Goal: Task Accomplishment & Management: Complete application form

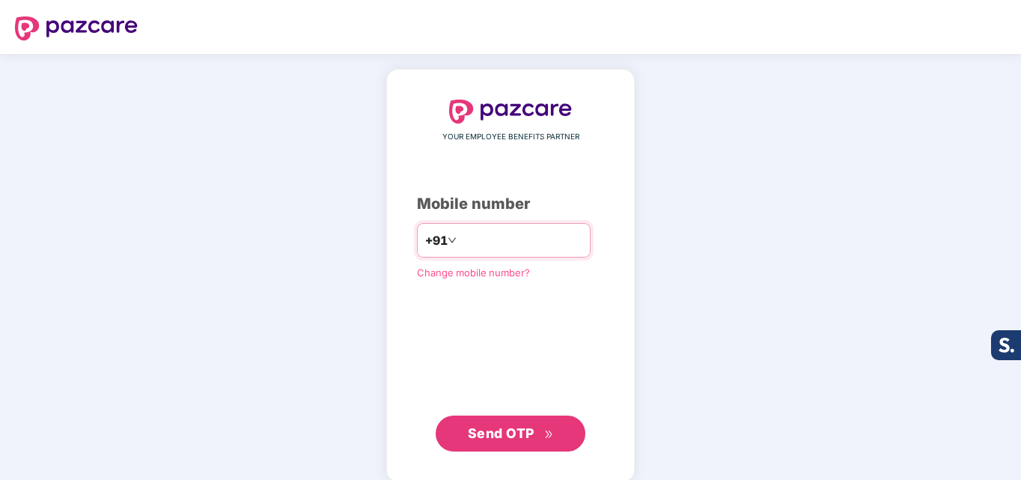
type input "**********"
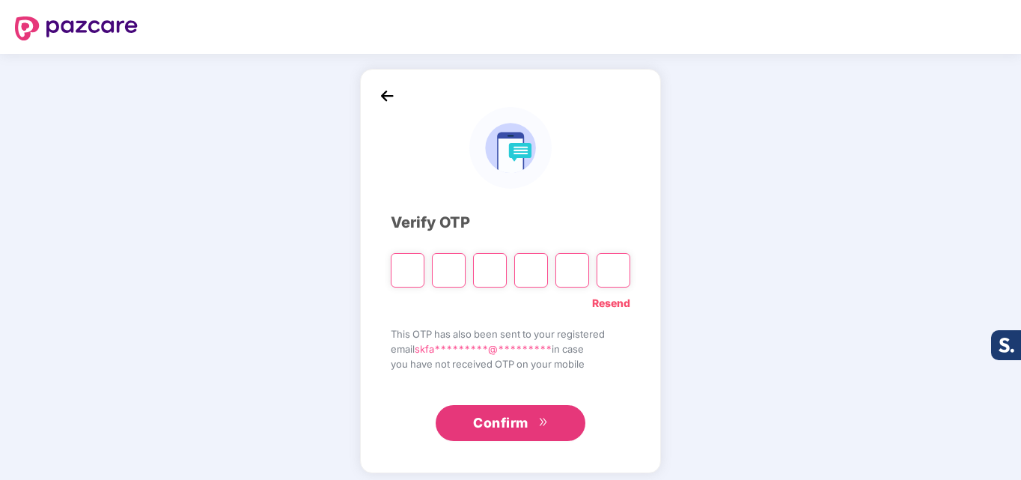
type input "*"
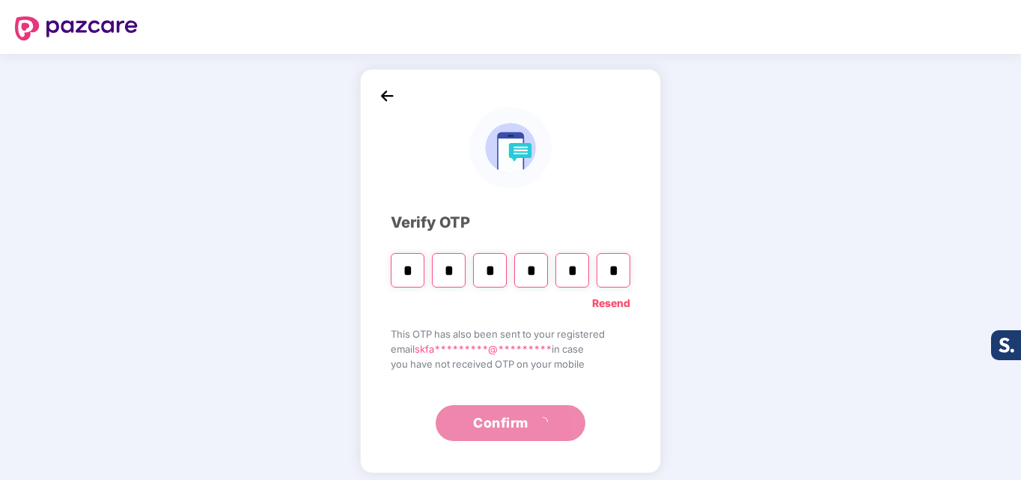
type input "*"
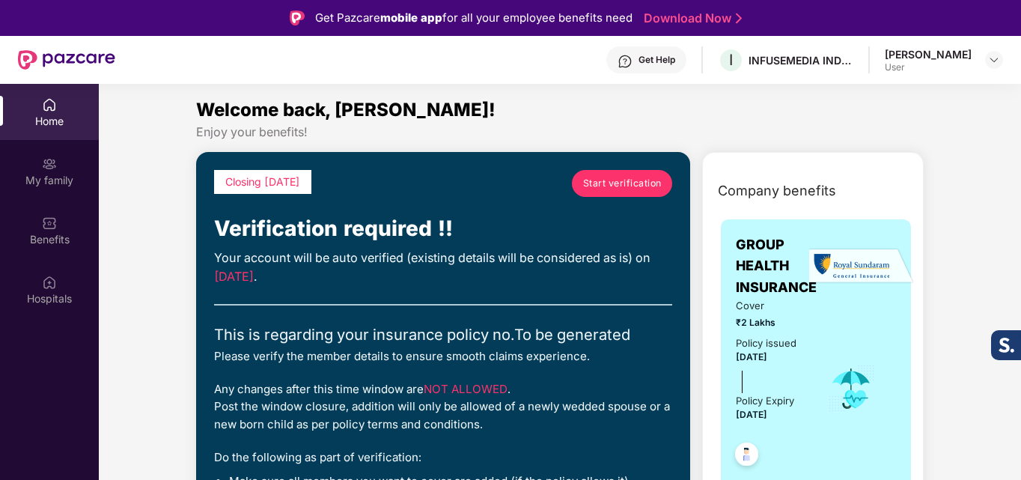
click at [638, 182] on span "Start verification" at bounding box center [622, 183] width 79 height 14
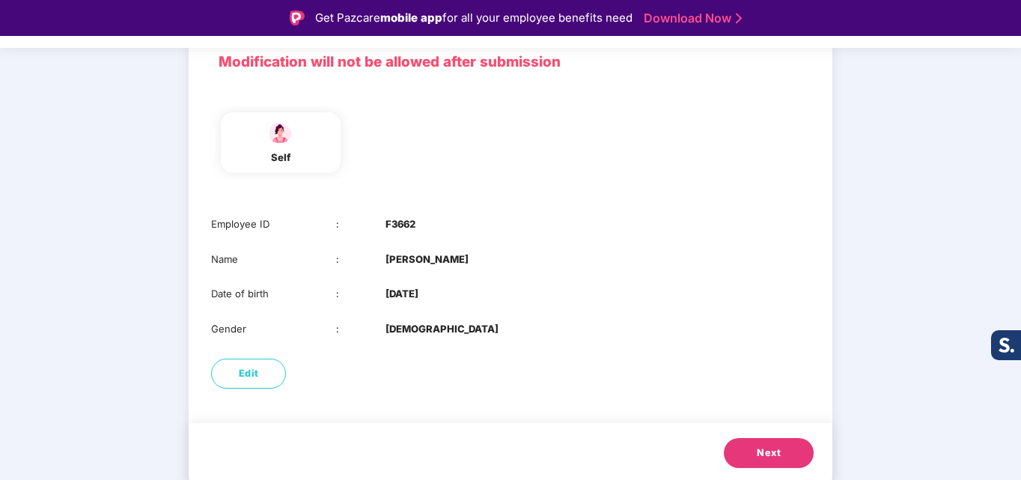
scroll to position [112, 0]
click at [754, 453] on button "Next" at bounding box center [769, 452] width 90 height 30
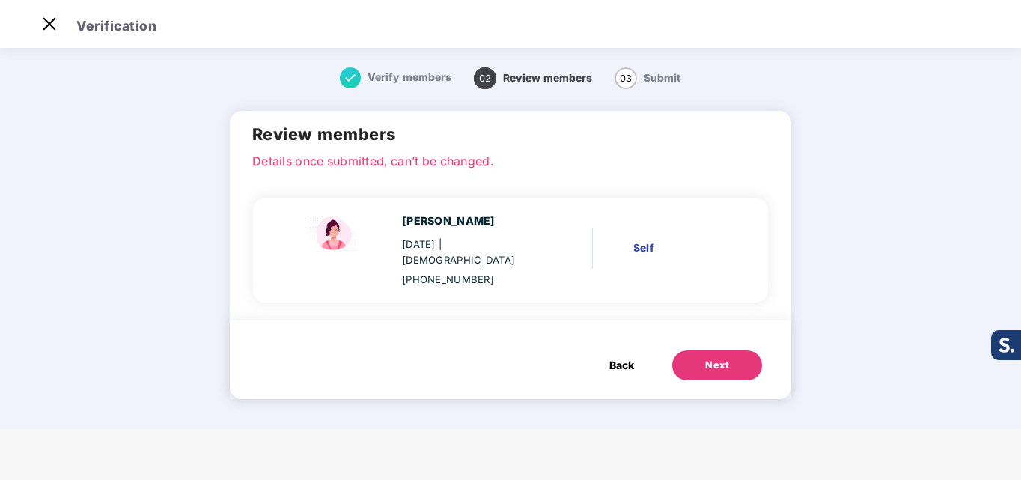
click at [717, 358] on div "Next" at bounding box center [717, 365] width 24 height 15
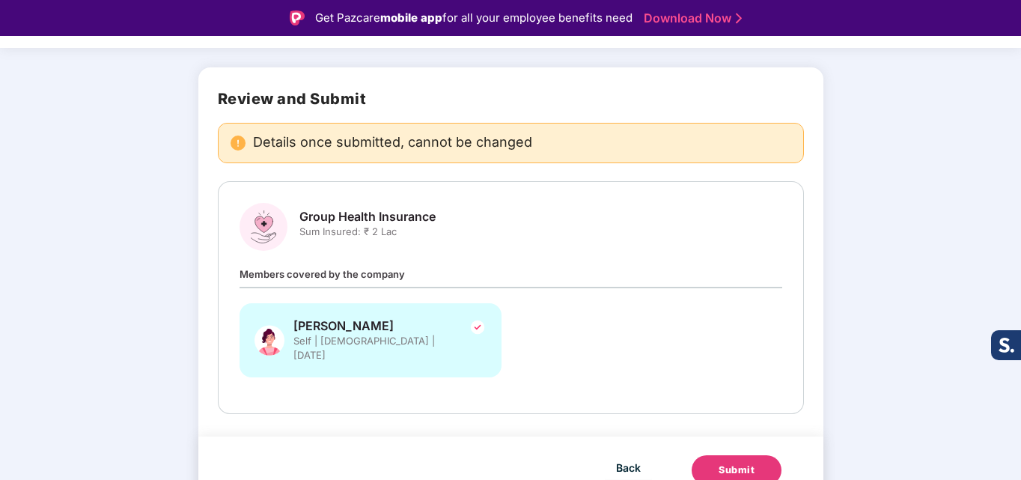
scroll to position [83, 0]
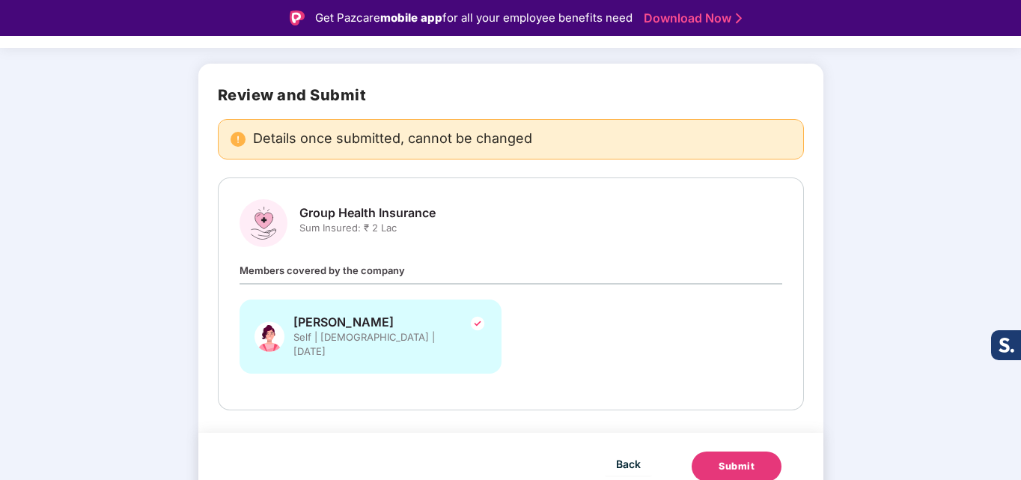
click at [720, 459] on div "Submit" at bounding box center [737, 466] width 36 height 15
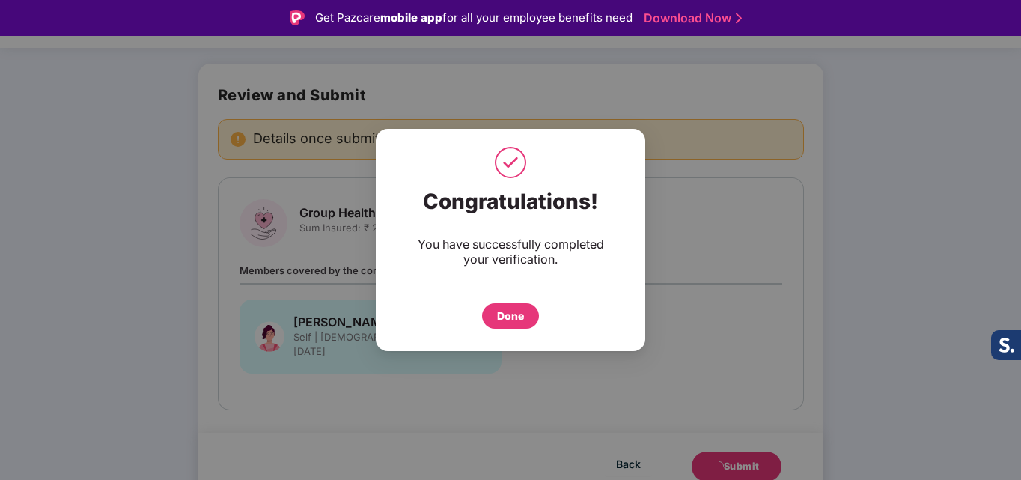
click at [496, 311] on div "Done" at bounding box center [510, 315] width 57 height 25
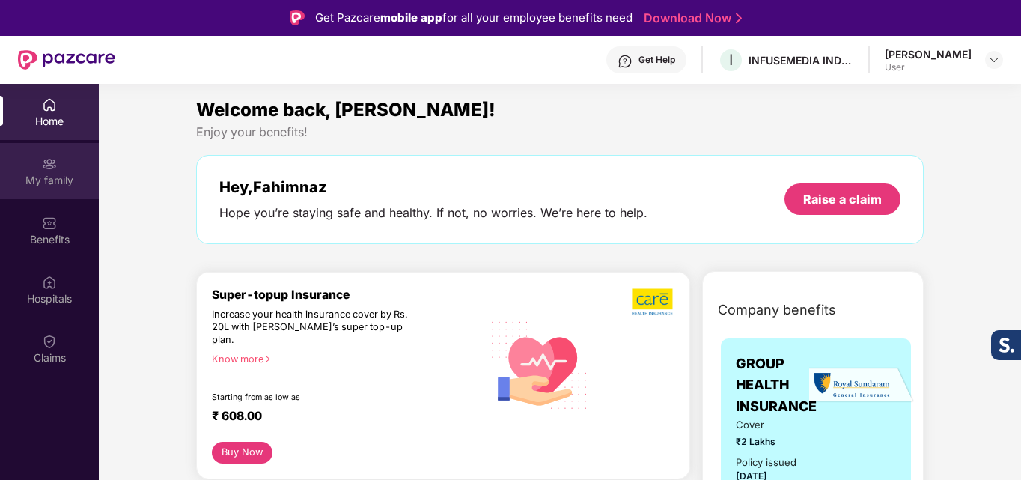
click at [77, 184] on div "My family" at bounding box center [49, 180] width 99 height 15
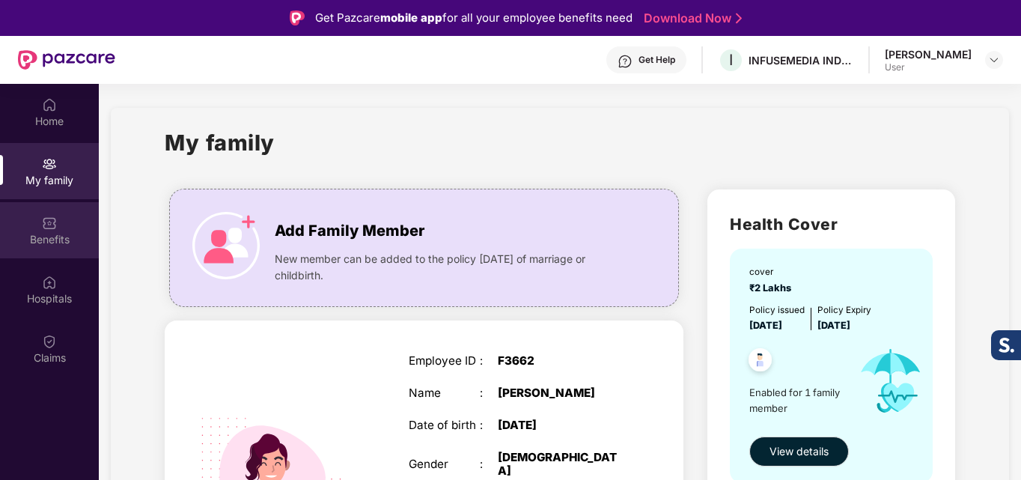
click at [62, 220] on div "Benefits" at bounding box center [49, 230] width 99 height 56
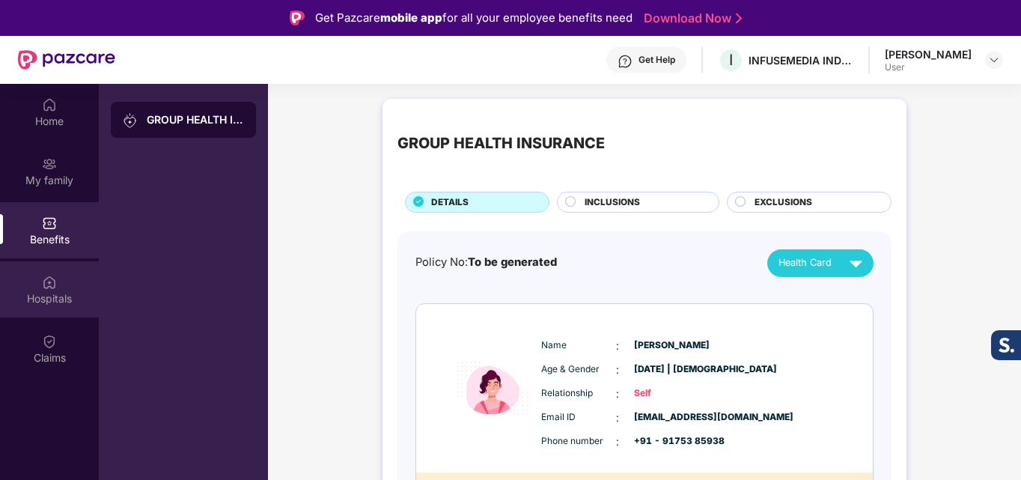
click at [54, 278] on img at bounding box center [49, 282] width 15 height 15
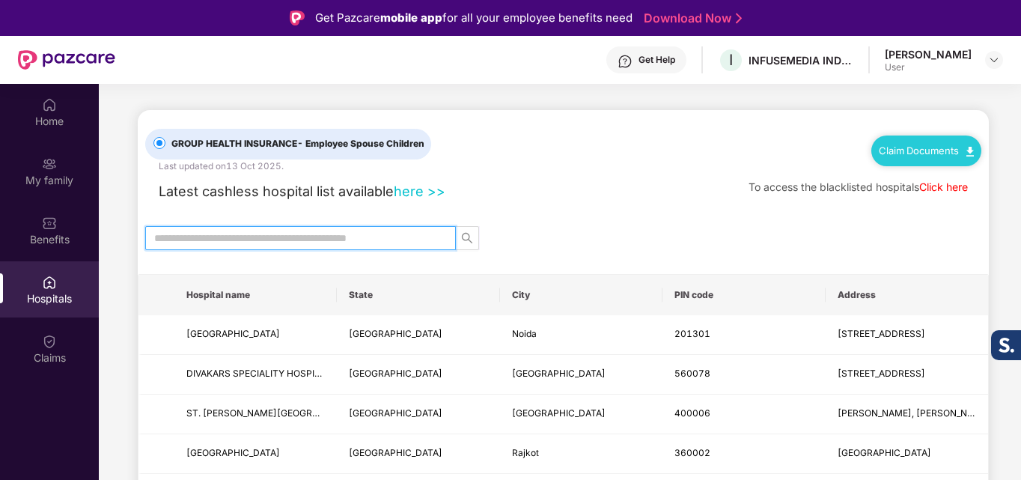
click at [344, 241] on input "text" at bounding box center [294, 238] width 281 height 16
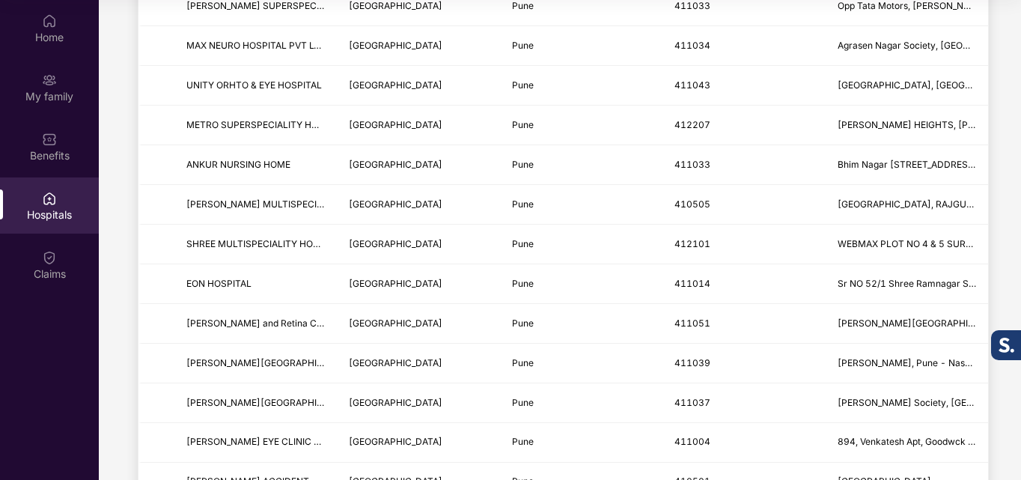
scroll to position [1379, 0]
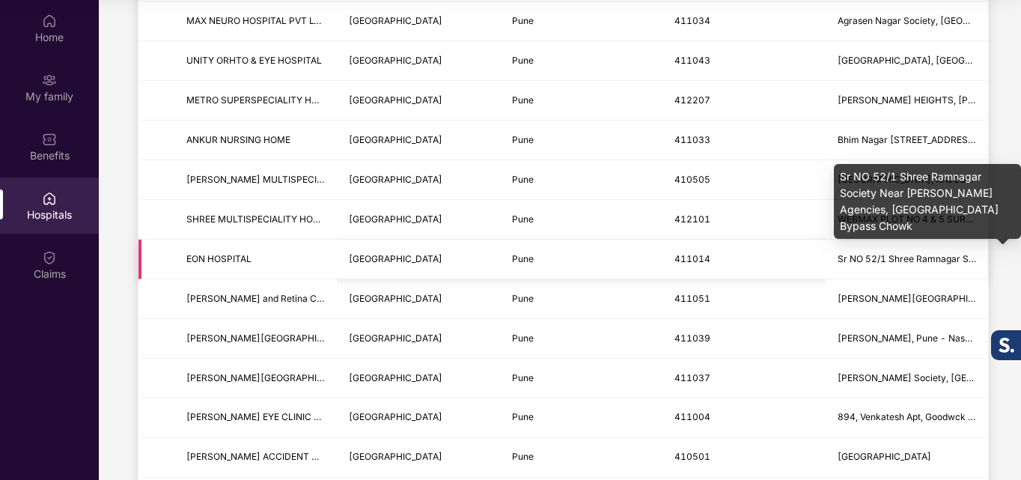
type input "****"
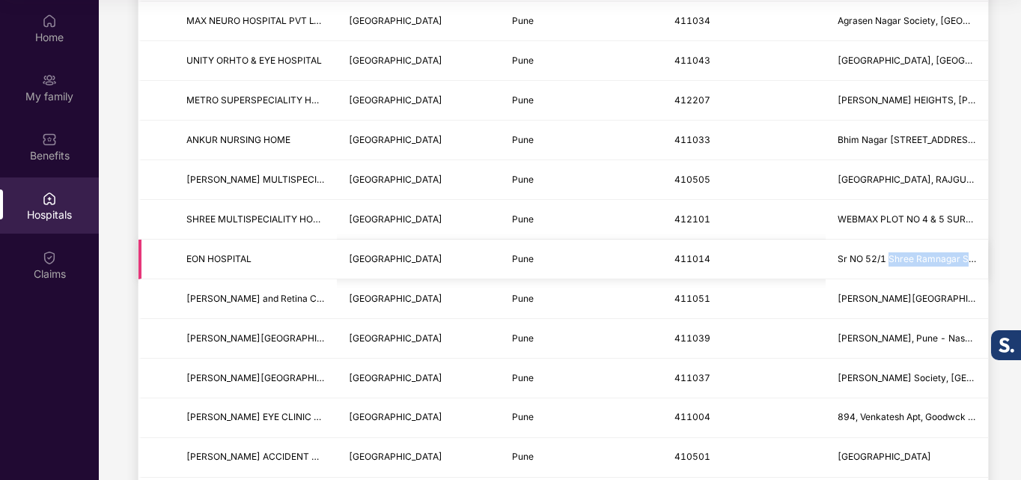
drag, startPoint x: 952, startPoint y: 264, endPoint x: 960, endPoint y: 271, distance: 11.1
click at [976, 268] on td "Sr NO 52/1 Shree Ramnagar Society Near Pravin Agencies, Chandan Nagar Kharadi B…" at bounding box center [907, 260] width 163 height 40
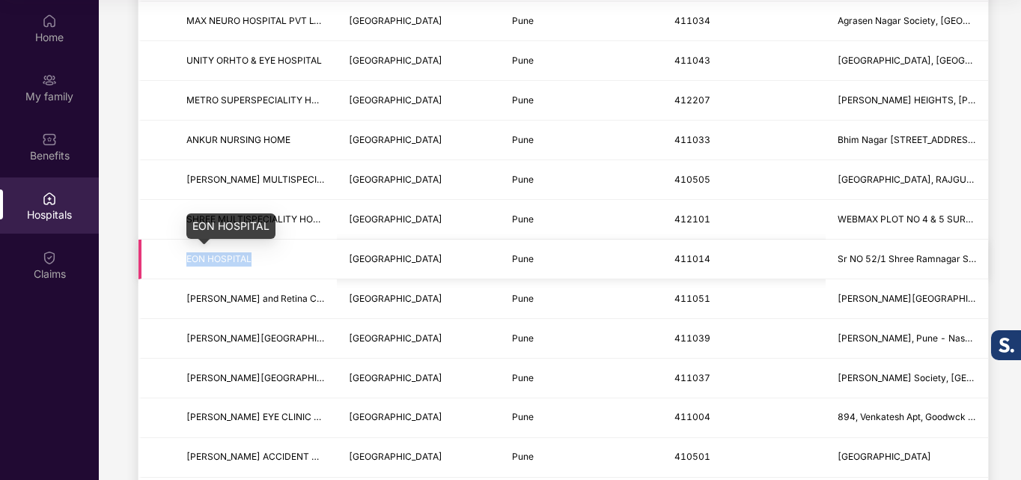
drag, startPoint x: 189, startPoint y: 258, endPoint x: 270, endPoint y: 258, distance: 81.6
click at [270, 259] on span "EON HOSPITAL" at bounding box center [255, 259] width 139 height 14
click at [271, 258] on span "EON HOSPITAL" at bounding box center [255, 259] width 139 height 14
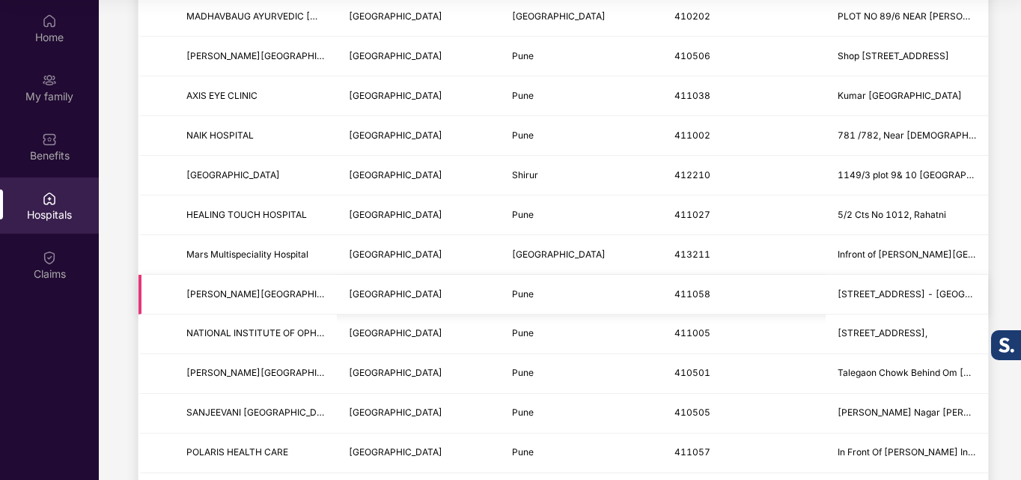
scroll to position [256, 0]
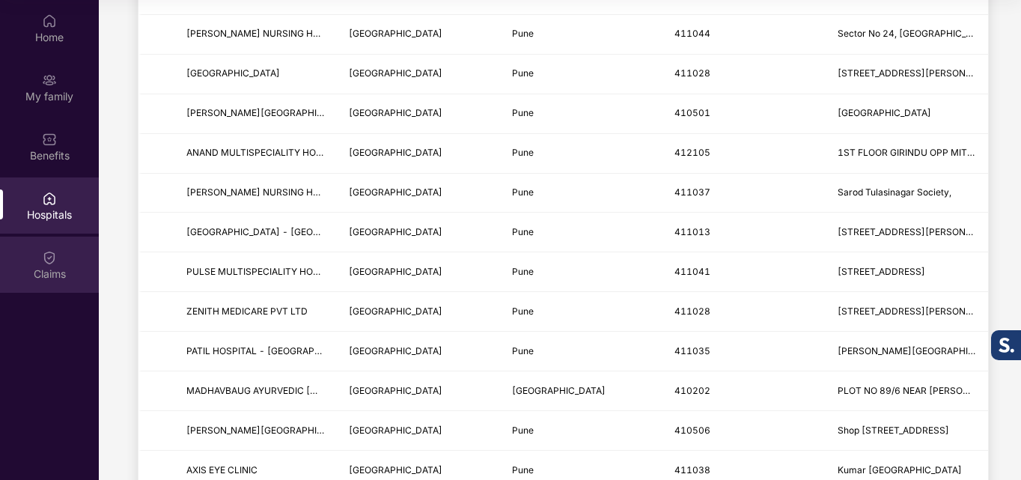
click at [42, 264] on img at bounding box center [49, 257] width 15 height 15
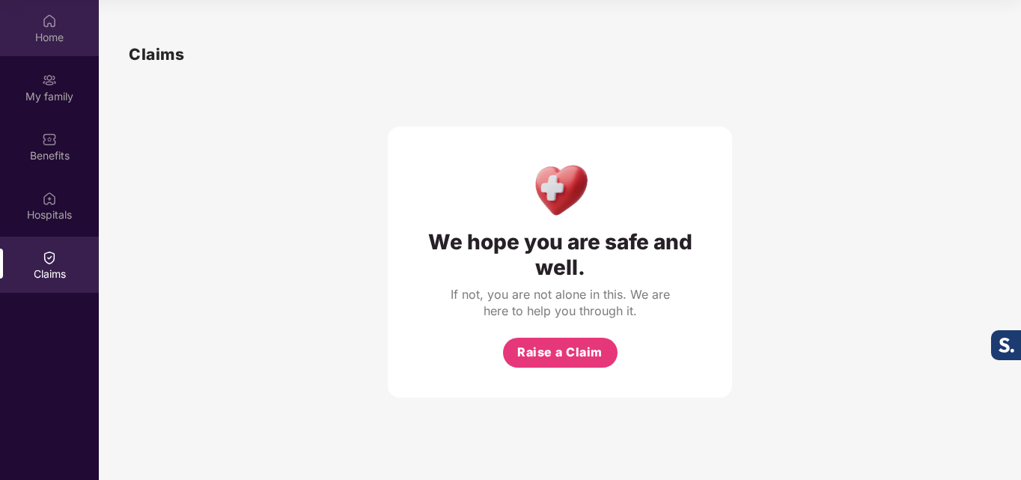
click at [55, 30] on div "Home" at bounding box center [49, 37] width 99 height 15
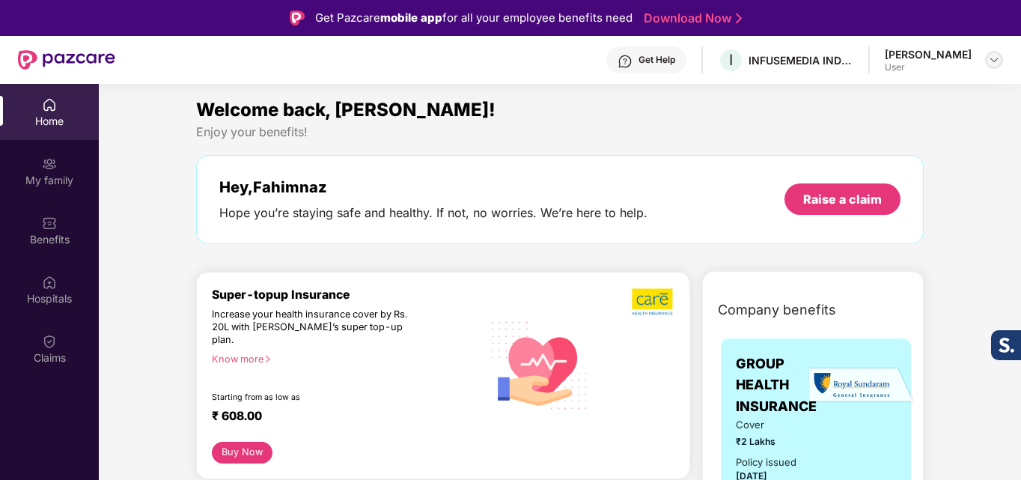
click at [998, 55] on img at bounding box center [995, 60] width 12 height 12
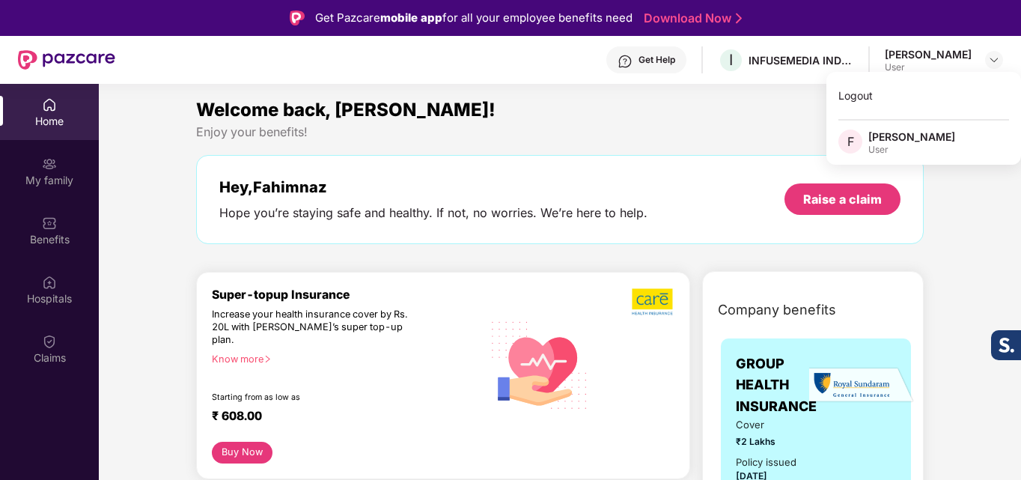
click at [458, 118] on div "Welcome back, [PERSON_NAME]!" at bounding box center [560, 110] width 728 height 28
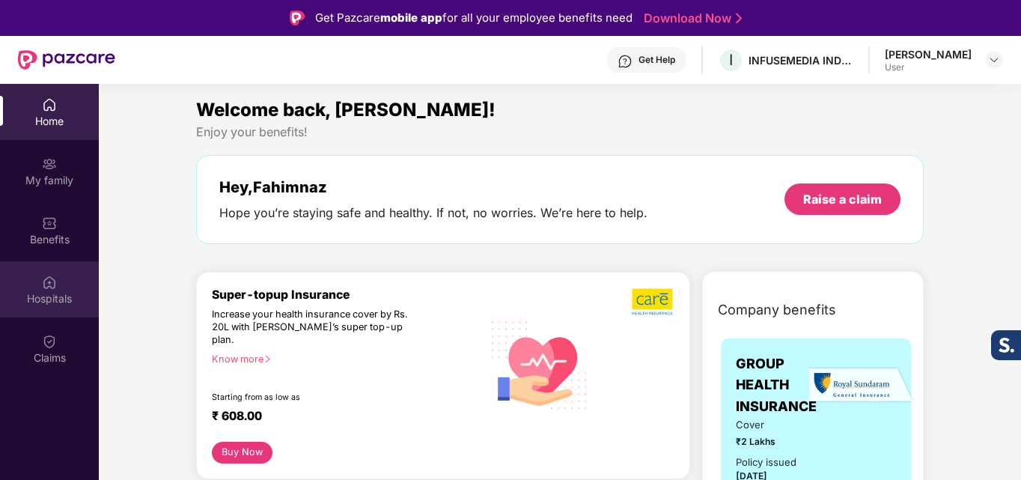
click at [58, 300] on div "Hospitals" at bounding box center [49, 298] width 99 height 15
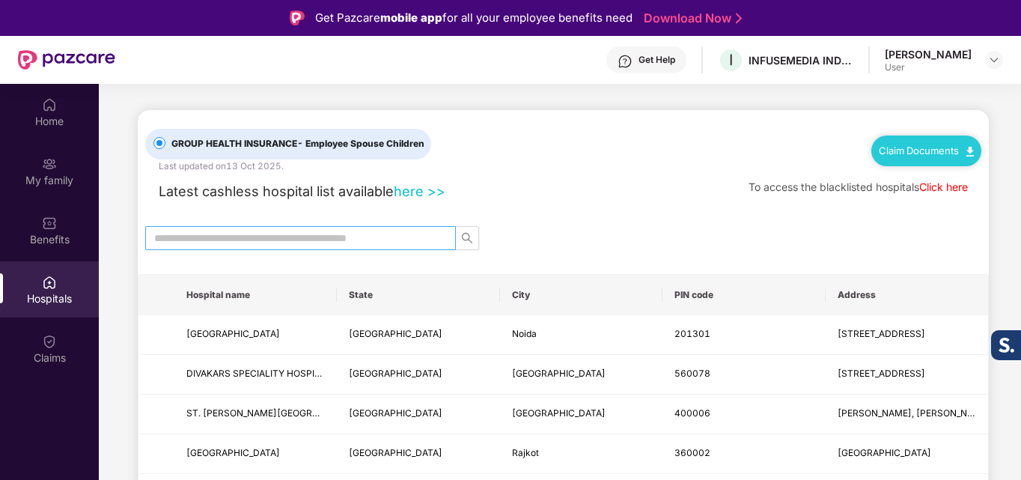
click at [324, 241] on input "text" at bounding box center [294, 238] width 281 height 16
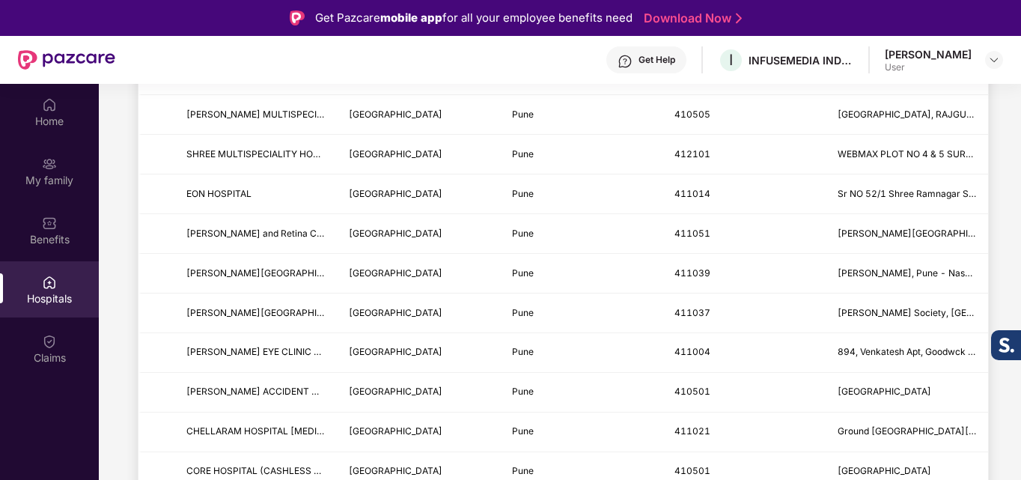
scroll to position [1498, 0]
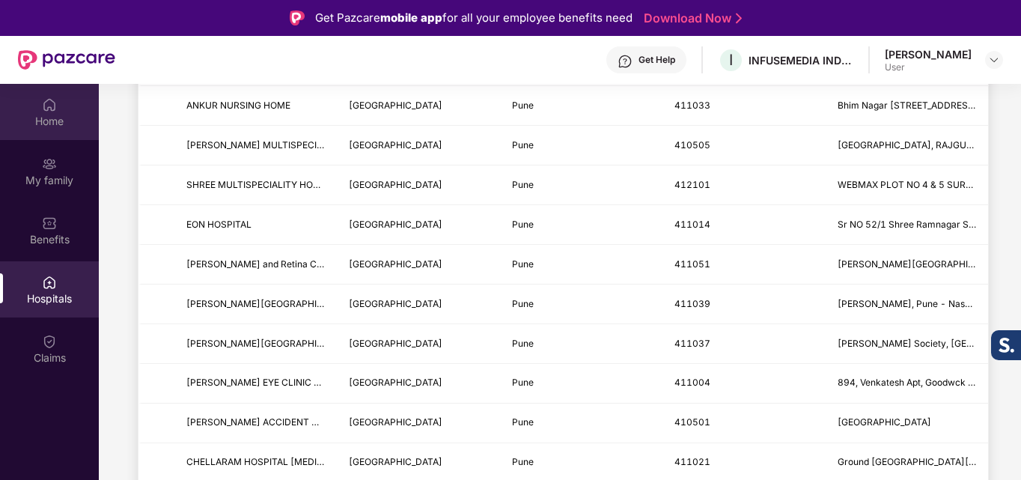
type input "****"
click at [40, 131] on div "Home" at bounding box center [49, 112] width 99 height 56
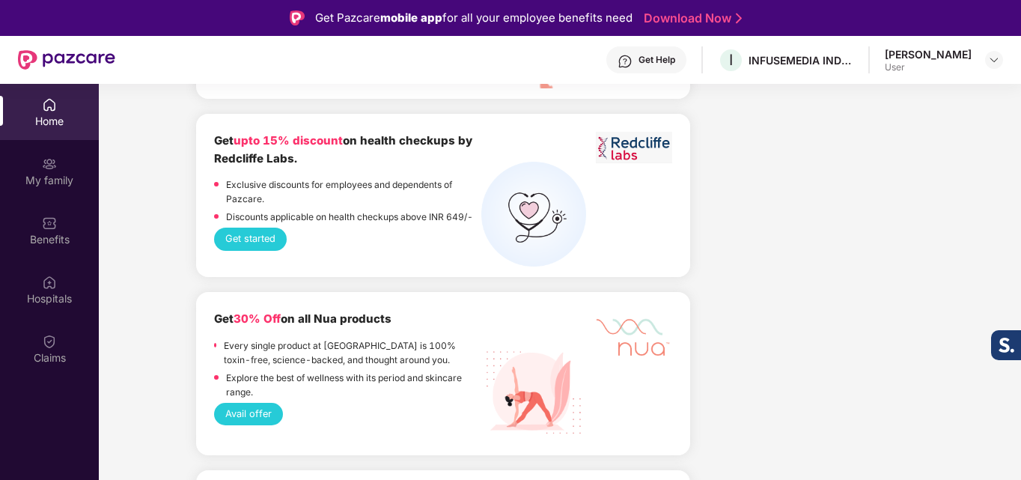
scroll to position [2471, 0]
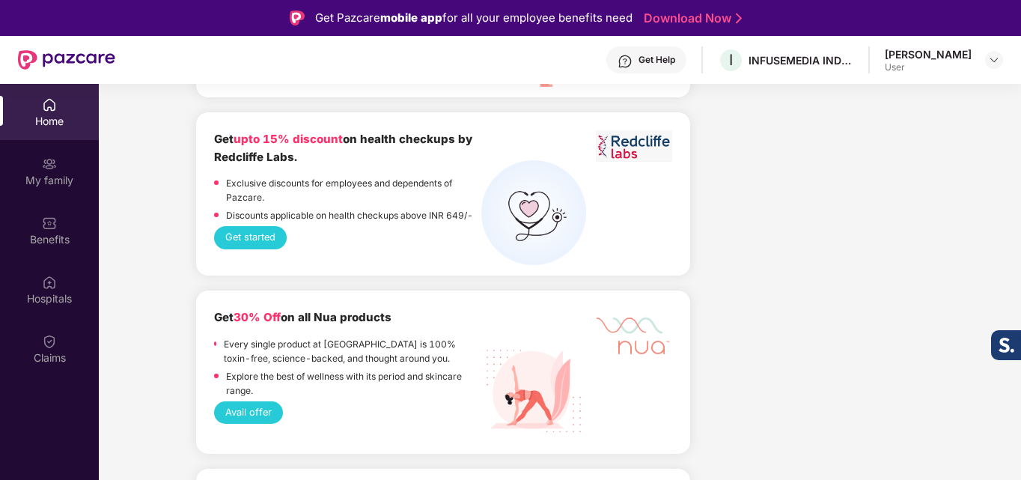
click at [269, 401] on button "Avail offer" at bounding box center [248, 412] width 69 height 22
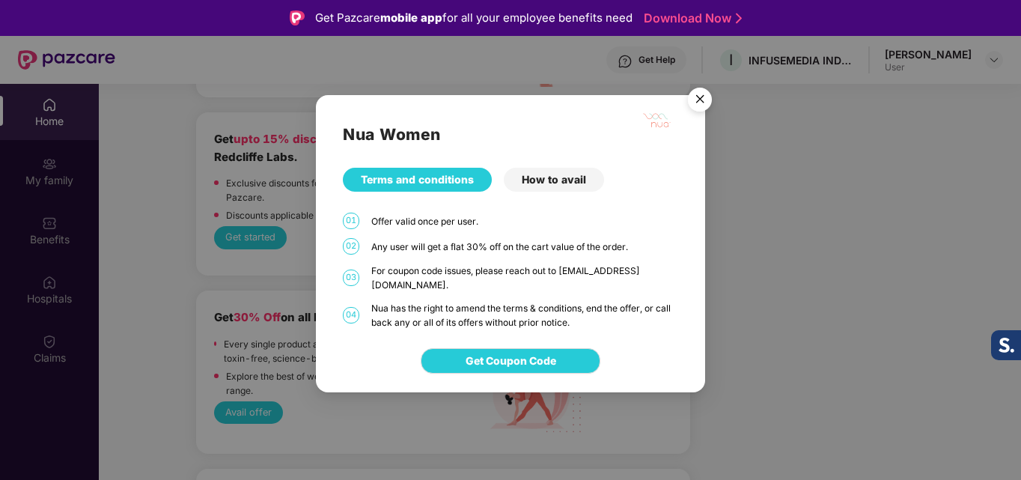
click at [697, 105] on img "Close" at bounding box center [700, 102] width 42 height 42
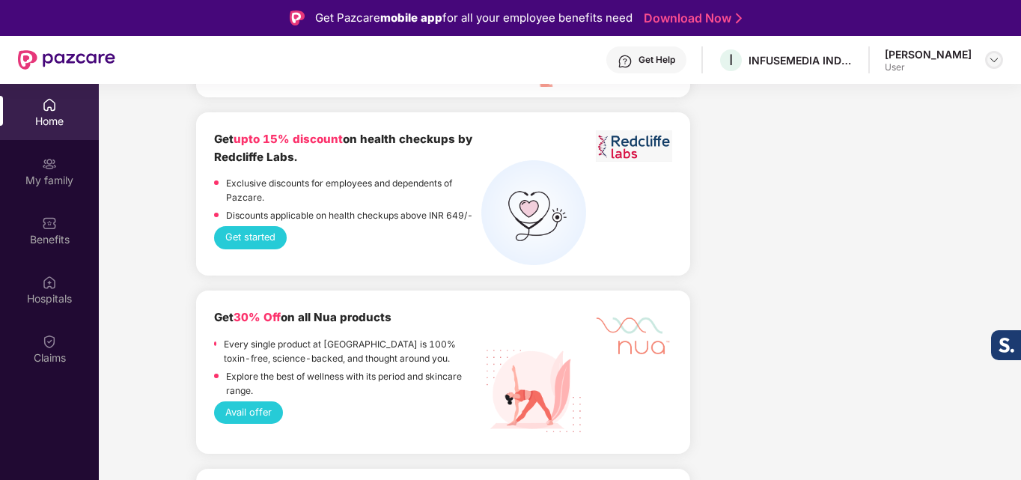
click at [992, 58] on img at bounding box center [995, 60] width 12 height 12
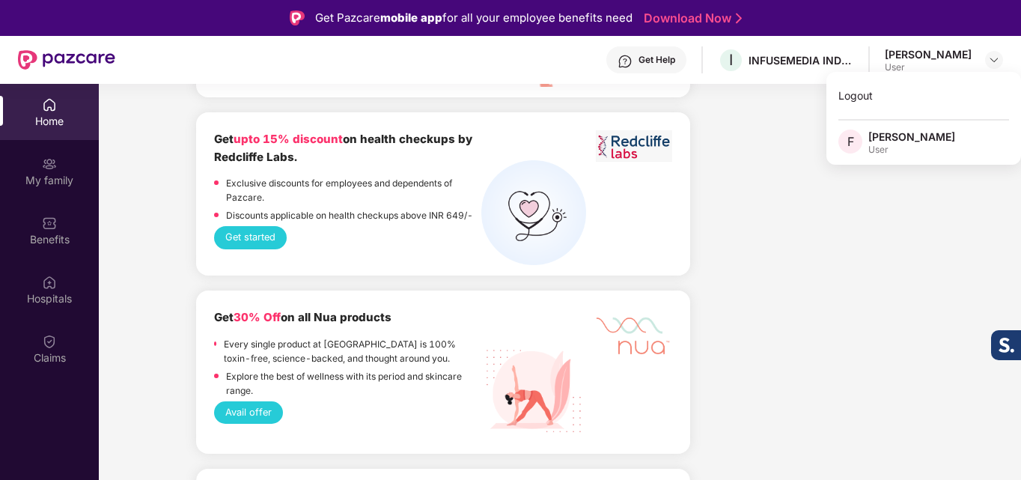
click at [868, 141] on div "F" at bounding box center [854, 143] width 30 height 26
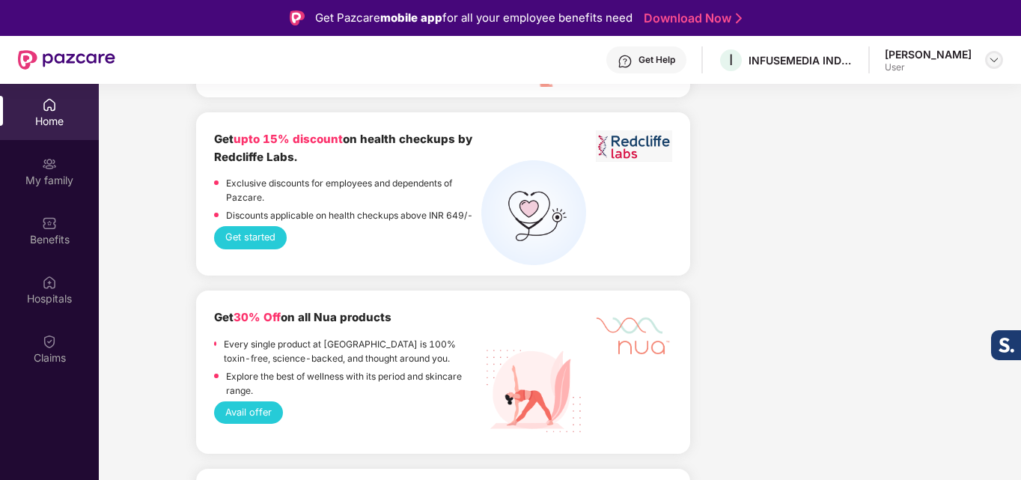
click at [993, 53] on div at bounding box center [995, 60] width 18 height 18
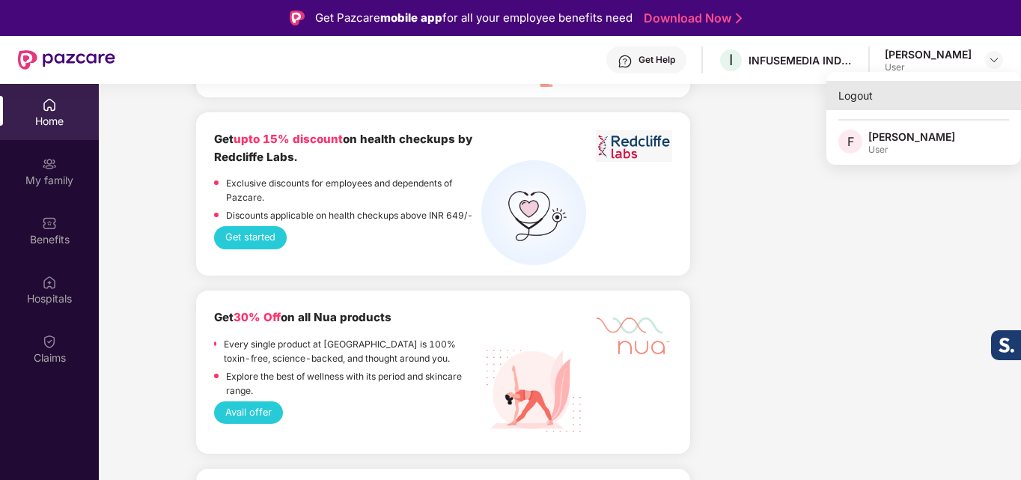
click at [881, 97] on div "Logout" at bounding box center [924, 95] width 195 height 29
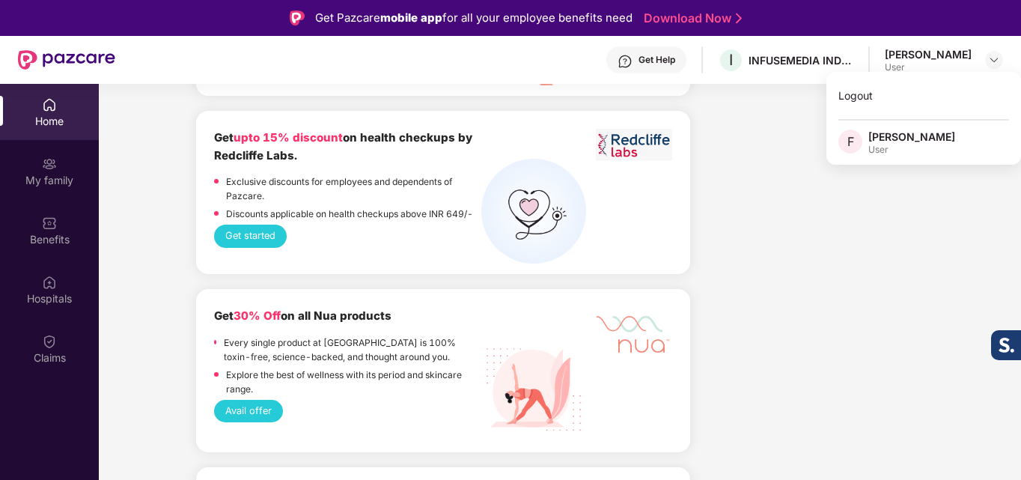
scroll to position [2470, 0]
